Goal: Transaction & Acquisition: Book appointment/travel/reservation

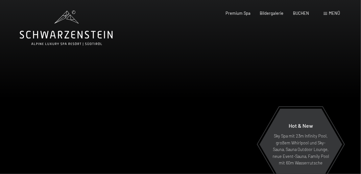
click at [305, 12] on span "BUCHEN" at bounding box center [301, 13] width 16 height 5
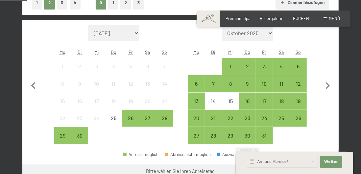
scroll to position [189, 0]
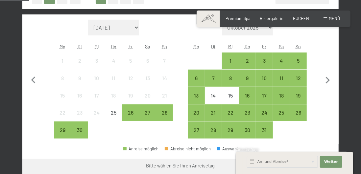
click at [167, 111] on div "28" at bounding box center [165, 118] width 16 height 16
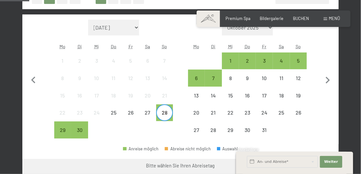
click at [228, 60] on div "1" at bounding box center [231, 66] width 16 height 16
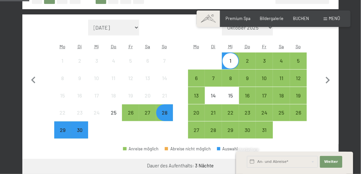
click at [318, 164] on button "Weiter zu „Zimmer“" at bounding box center [309, 167] width 59 height 16
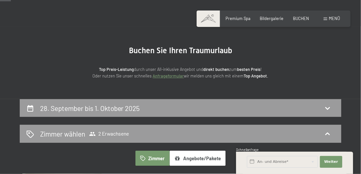
scroll to position [0, 0]
